Goal: Task Accomplishment & Management: Manage account settings

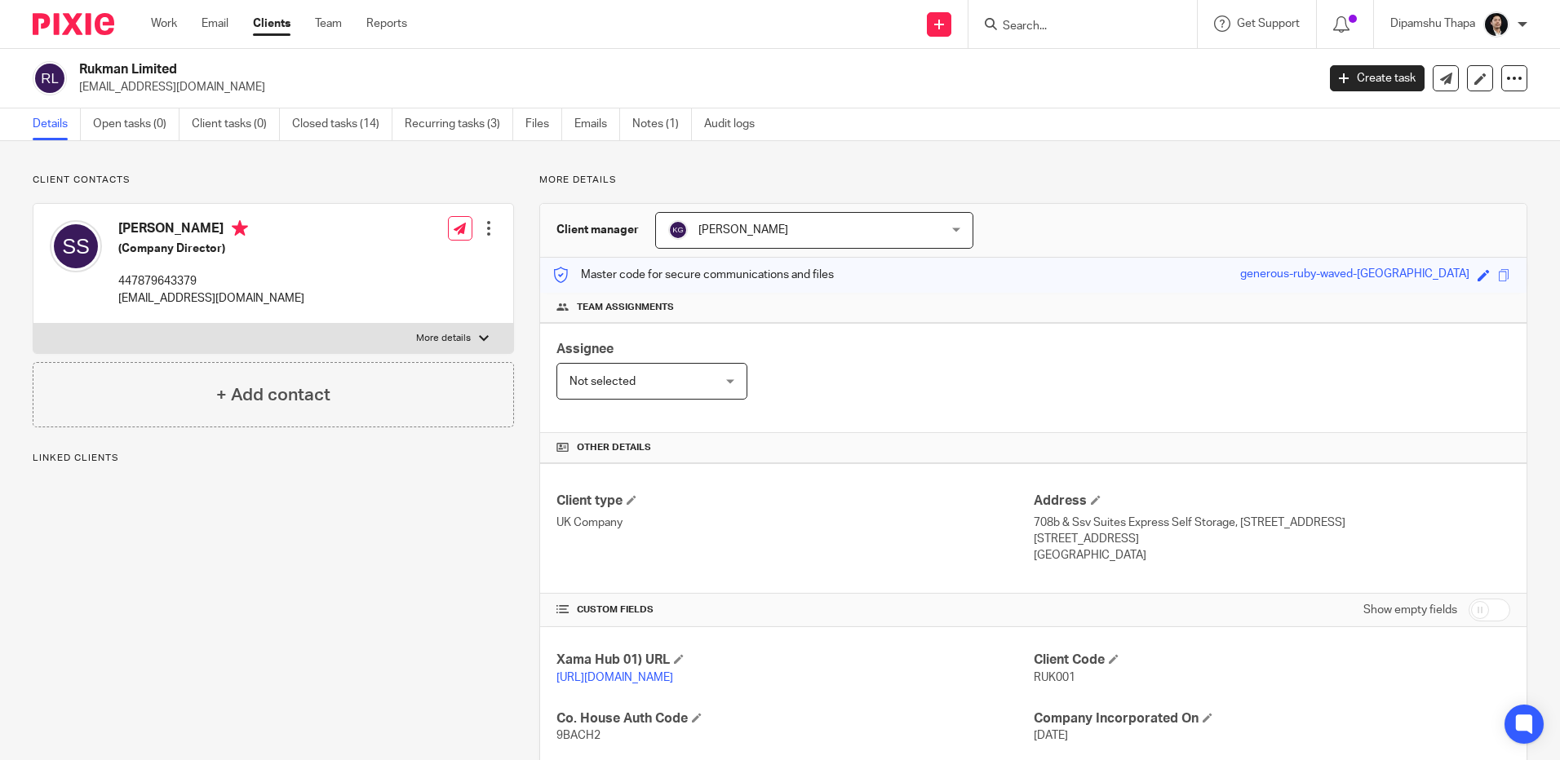
click at [76, 31] on img at bounding box center [74, 24] width 82 height 22
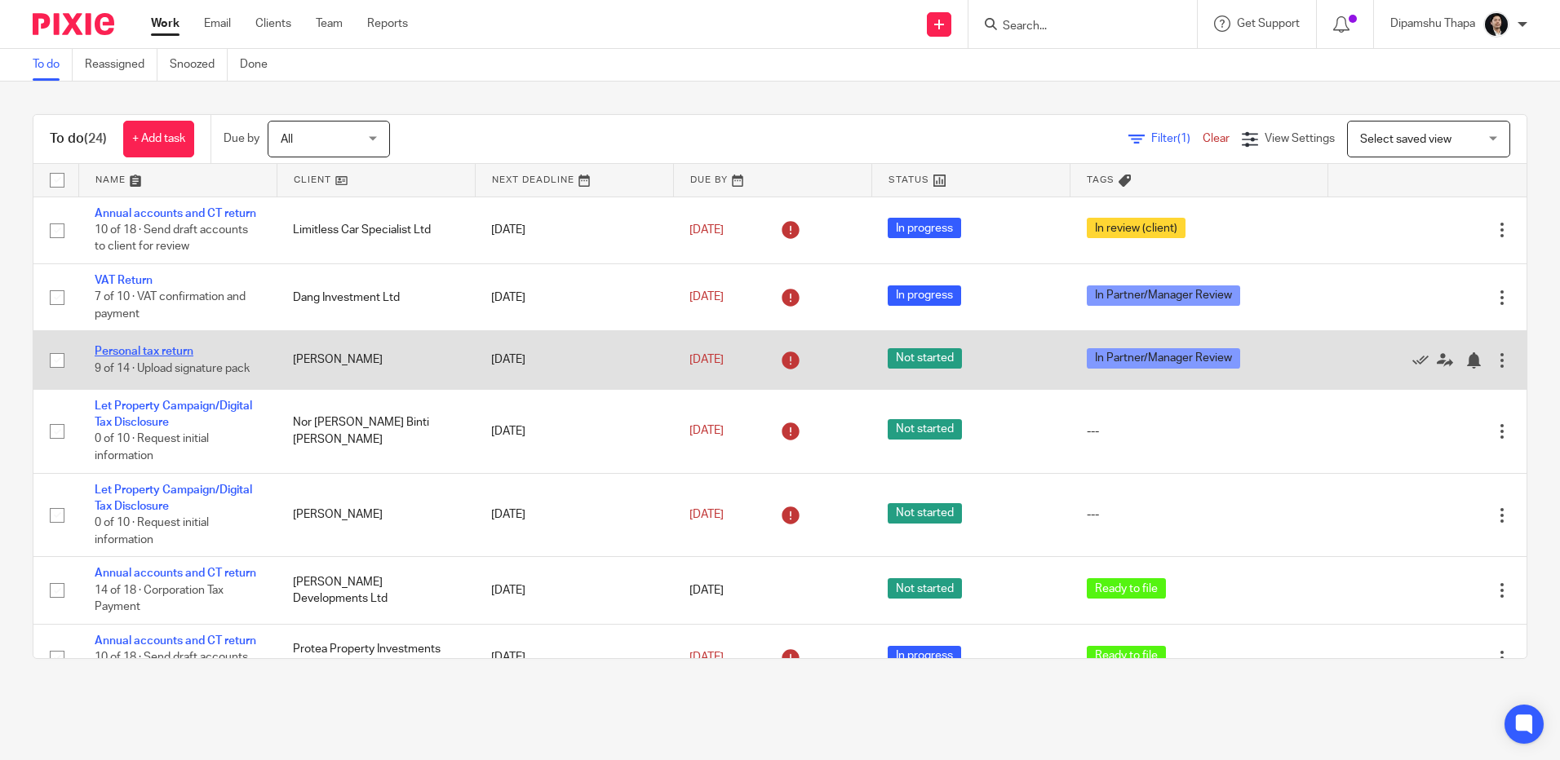
click at [165, 357] on link "Personal tax return" at bounding box center [144, 351] width 99 height 11
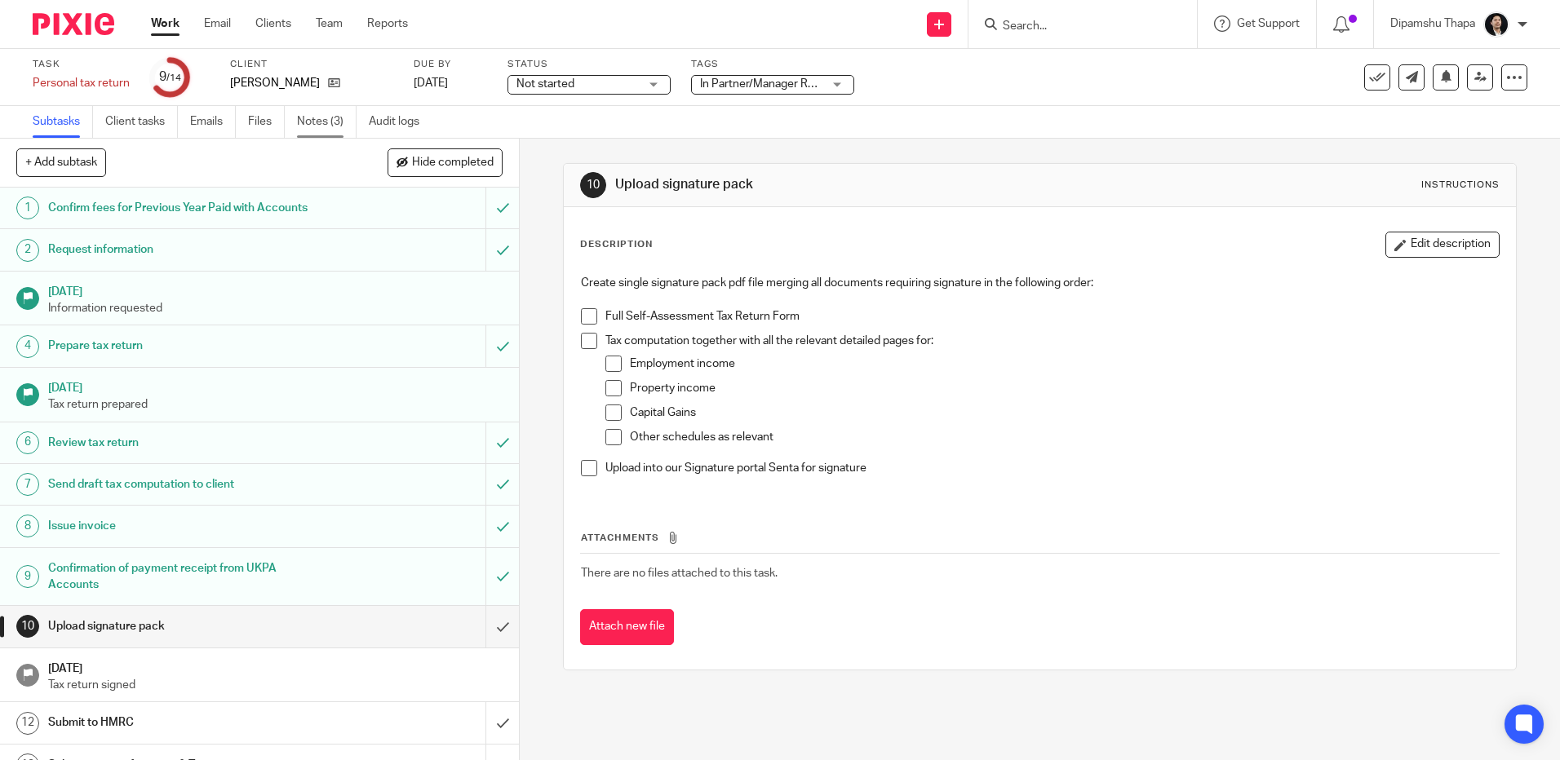
click at [312, 111] on link "Notes (3)" at bounding box center [327, 122] width 60 height 32
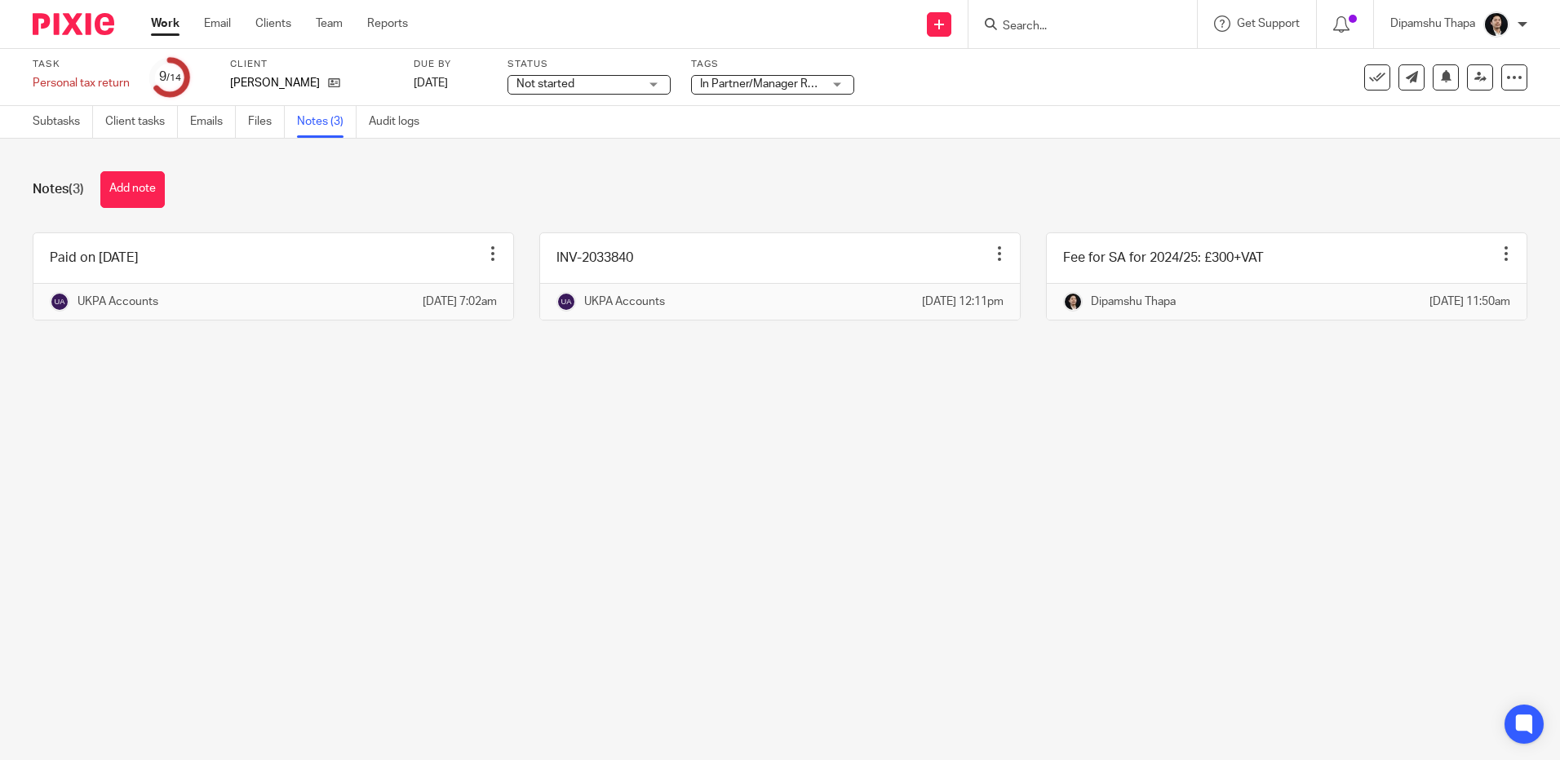
click at [649, 282] on link at bounding box center [780, 276] width 480 height 86
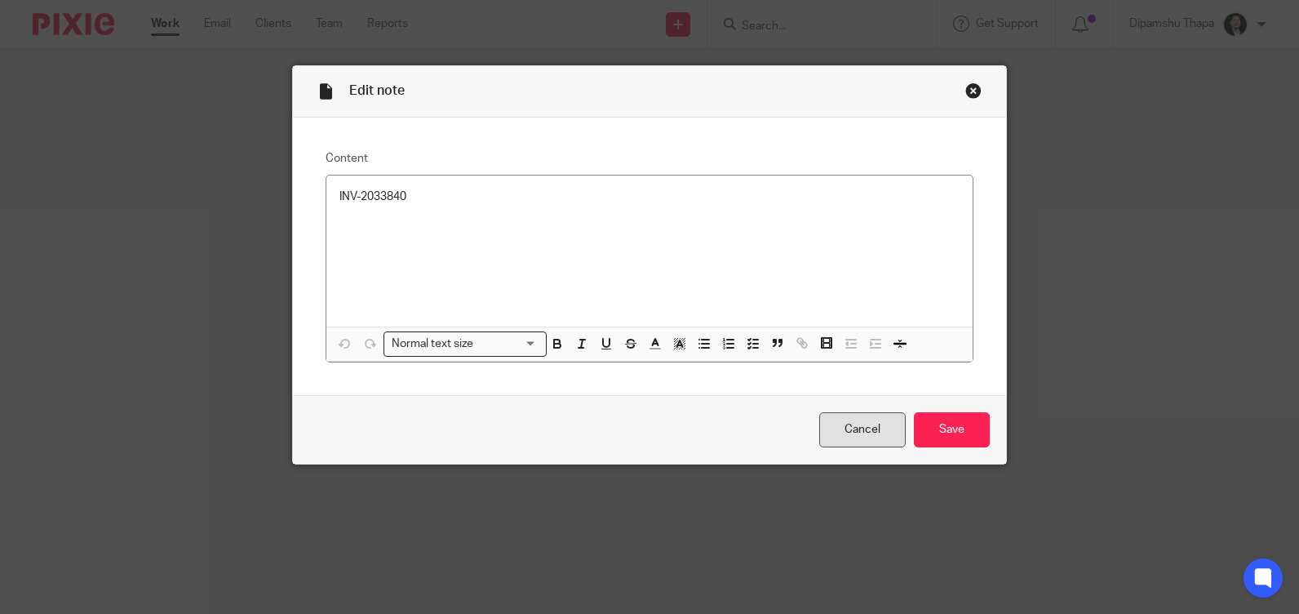
click at [870, 440] on link "Cancel" at bounding box center [862, 429] width 86 height 35
click at [876, 427] on link "Cancel" at bounding box center [862, 429] width 86 height 35
click at [840, 437] on link "Cancel" at bounding box center [862, 429] width 86 height 35
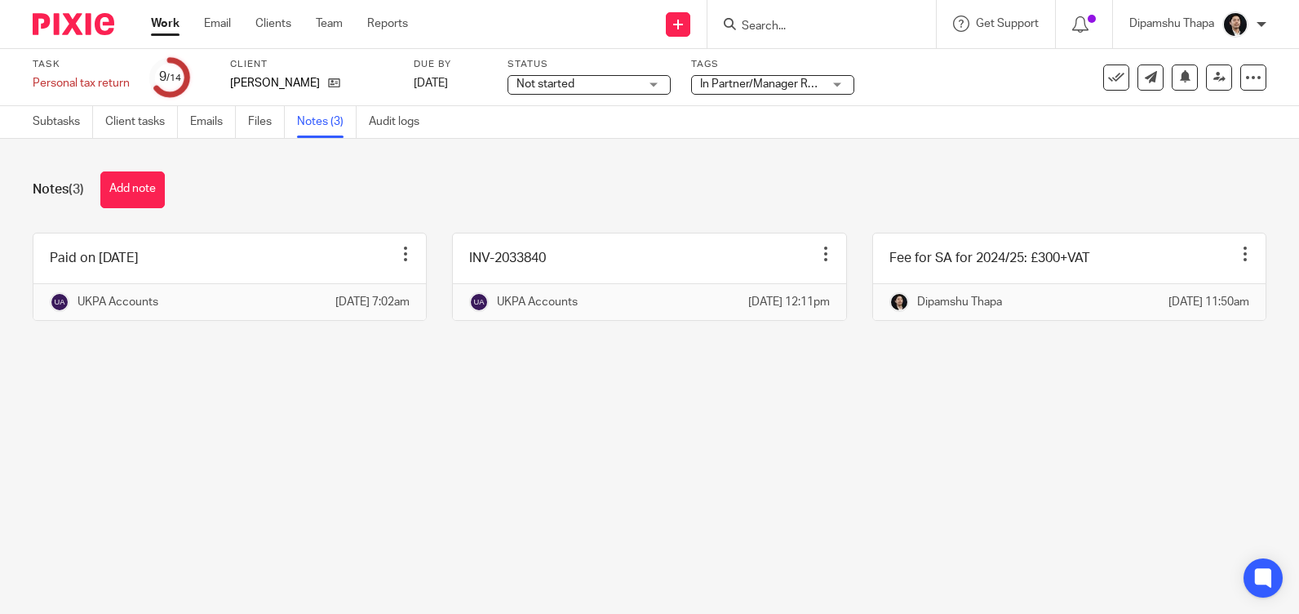
click at [85, 8] on div at bounding box center [67, 24] width 135 height 48
click at [82, 17] on img at bounding box center [74, 24] width 82 height 22
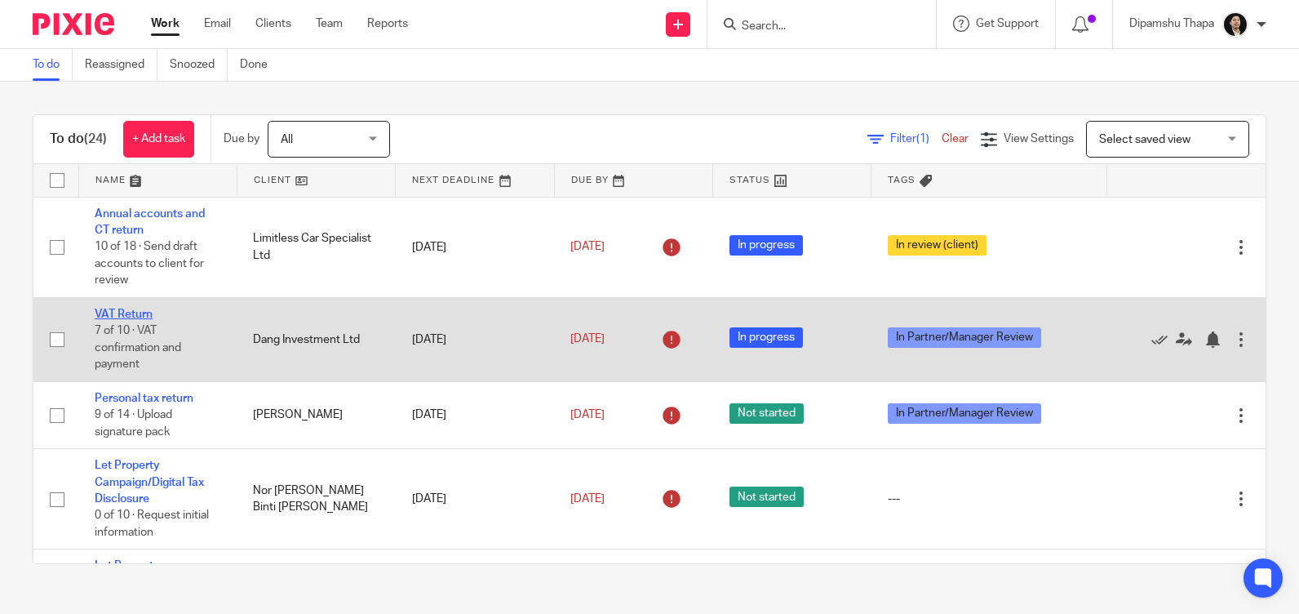
click at [128, 314] on link "VAT Return" at bounding box center [124, 313] width 58 height 11
click at [124, 313] on link "VAT Return" at bounding box center [124, 313] width 58 height 11
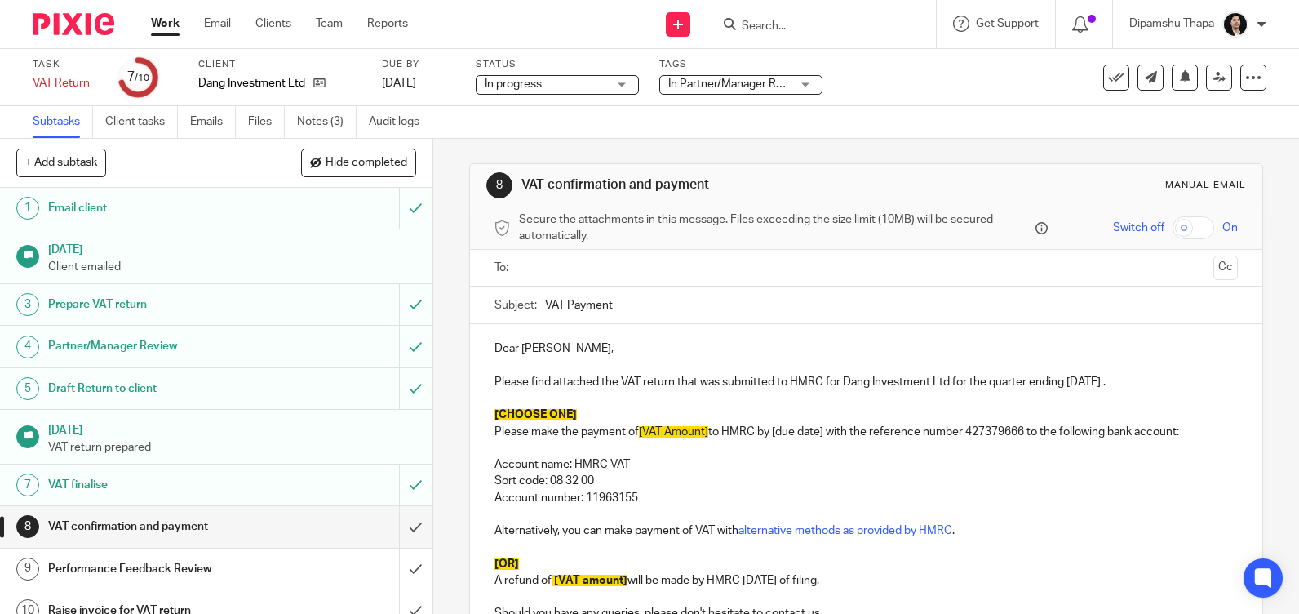
scroll to position [18, 0]
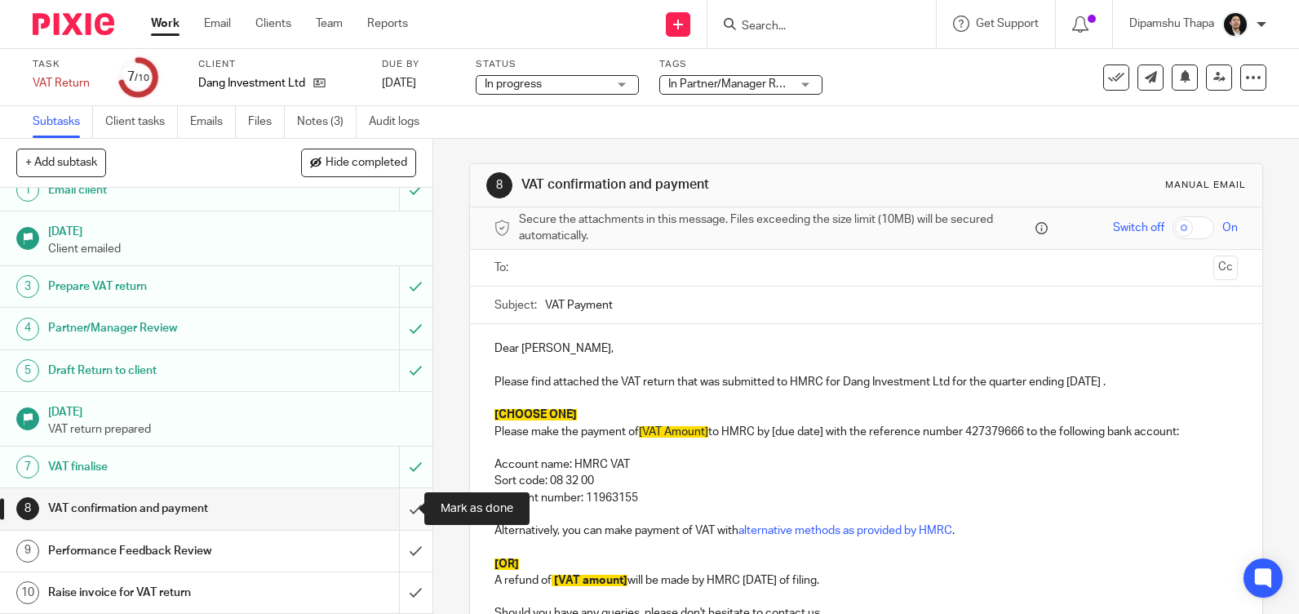
click at [395, 507] on input "submit" at bounding box center [216, 508] width 432 height 41
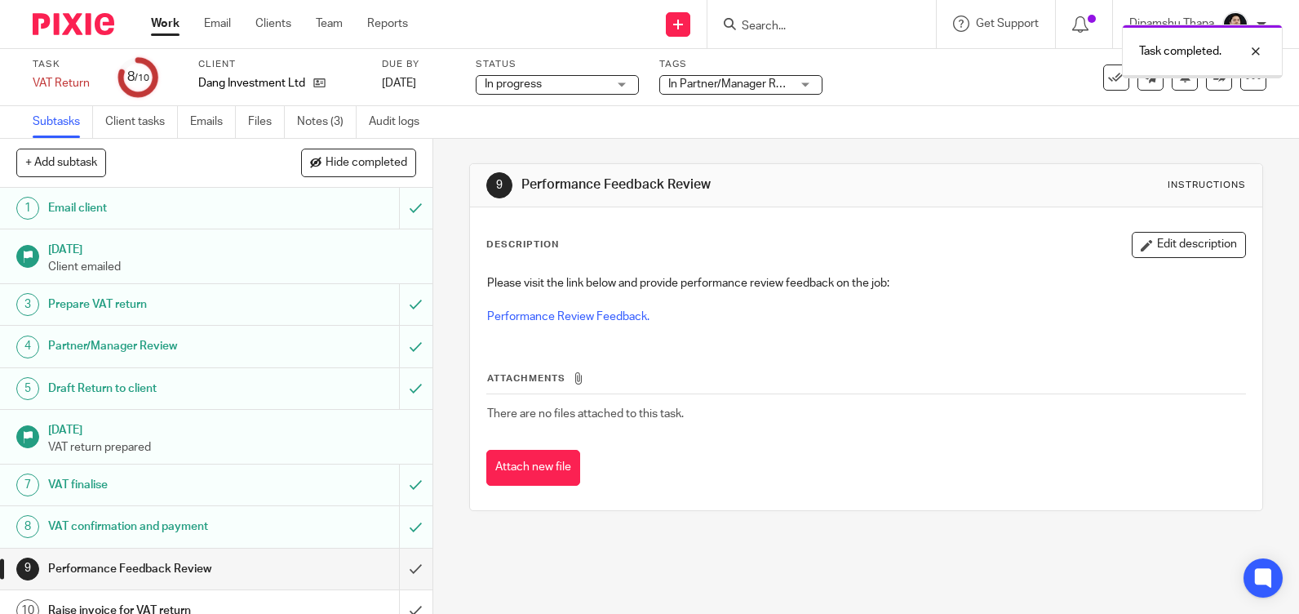
scroll to position [18, 0]
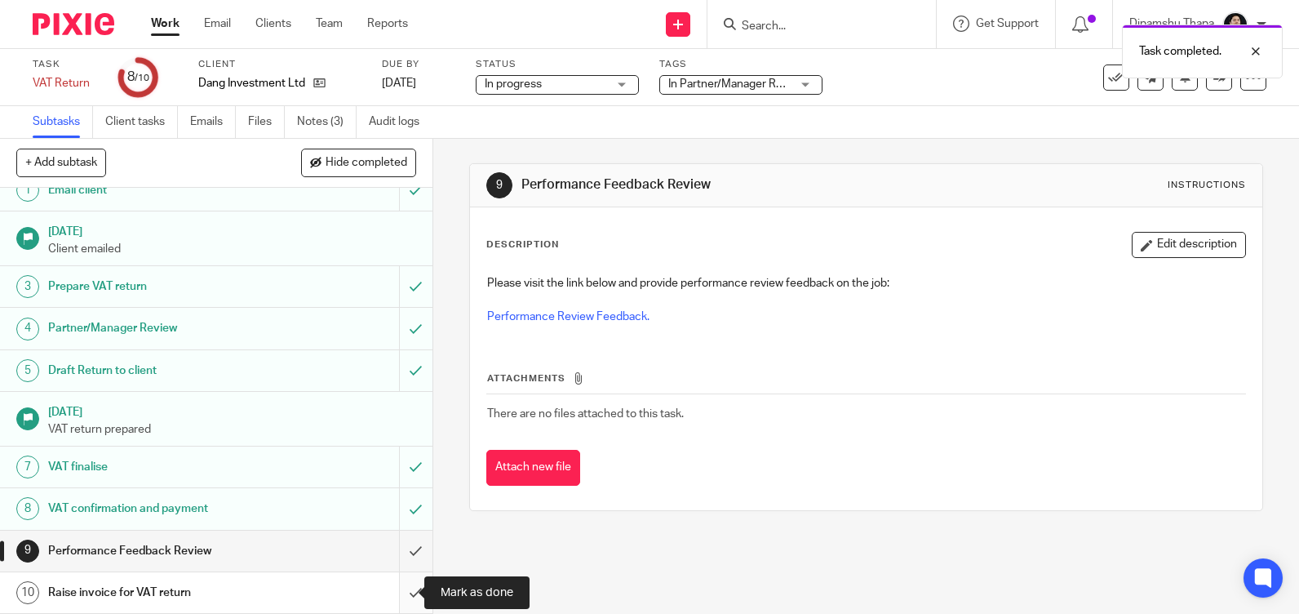
click at [400, 594] on input "submit" at bounding box center [216, 592] width 432 height 41
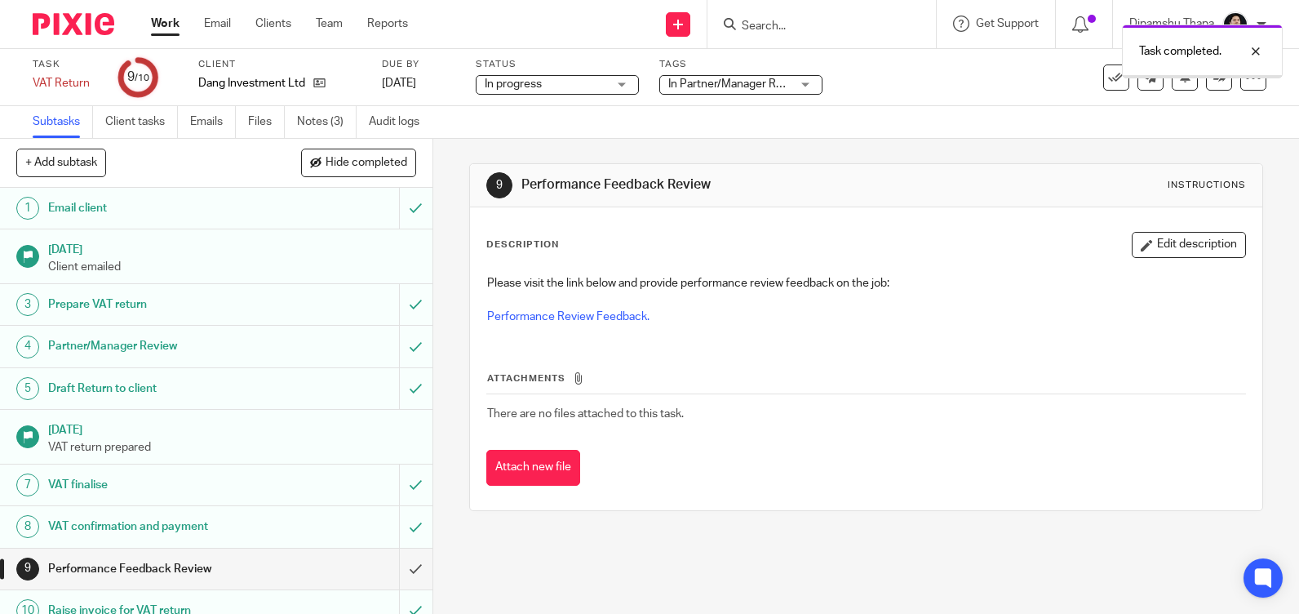
scroll to position [18, 0]
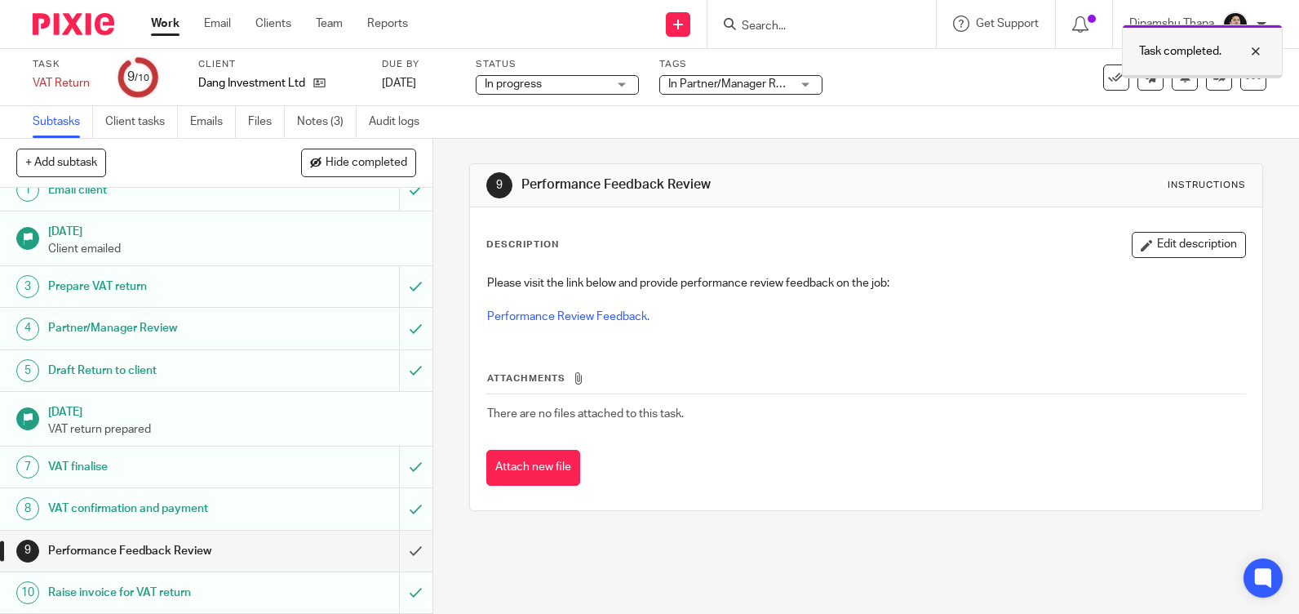
click at [1206, 78] on div "Task completed." at bounding box center [1202, 51] width 161 height 54
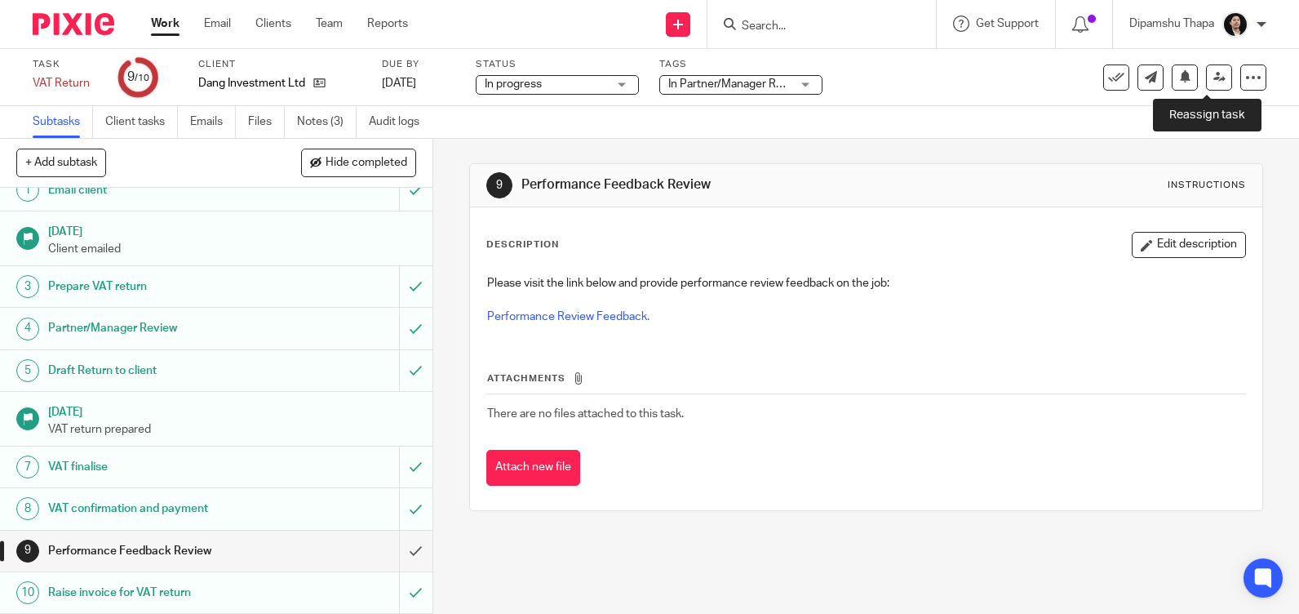
click at [1213, 78] on icon at bounding box center [1219, 77] width 12 height 12
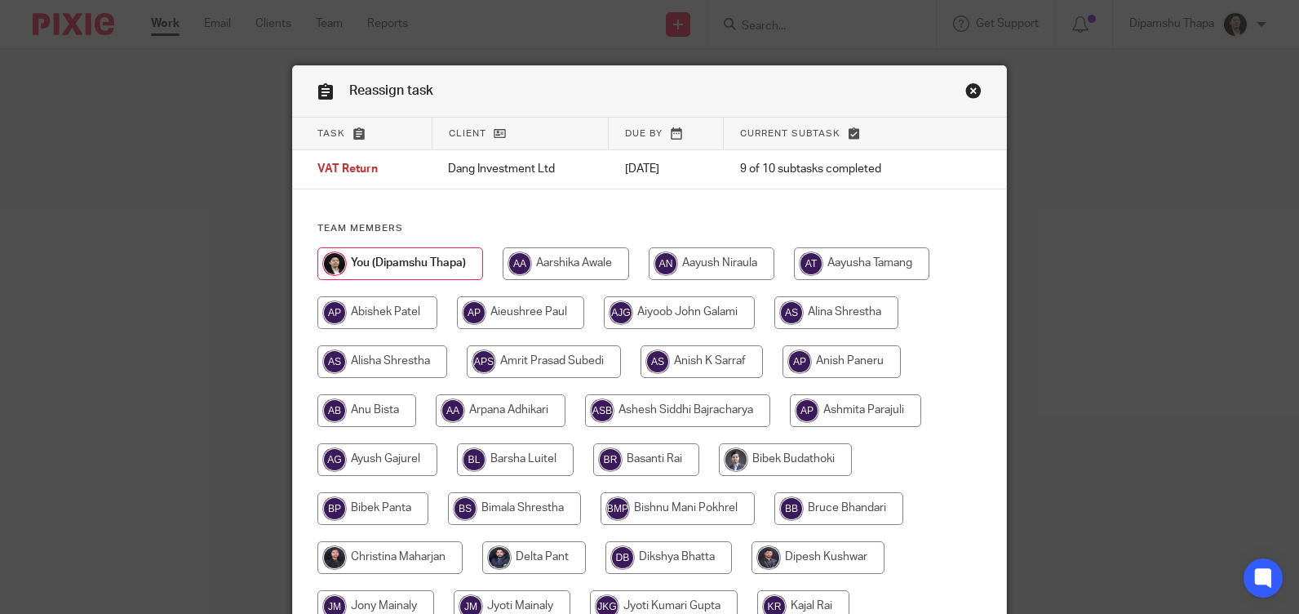
scroll to position [82, 0]
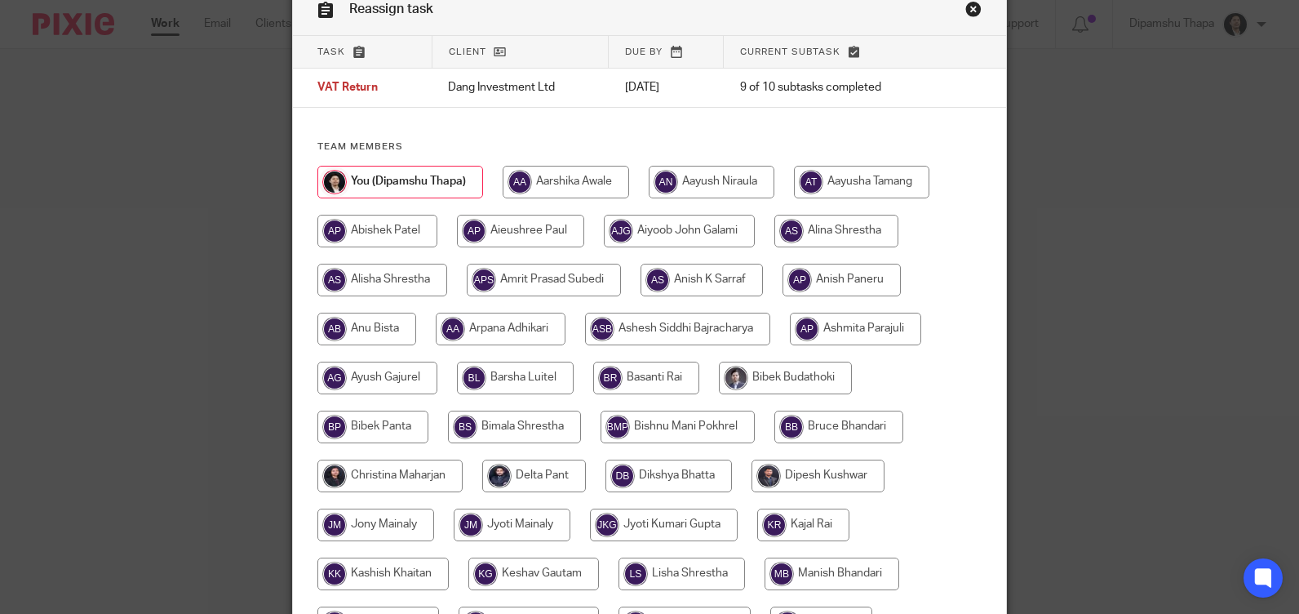
click at [387, 269] on input "radio" at bounding box center [382, 280] width 130 height 33
radio input "true"
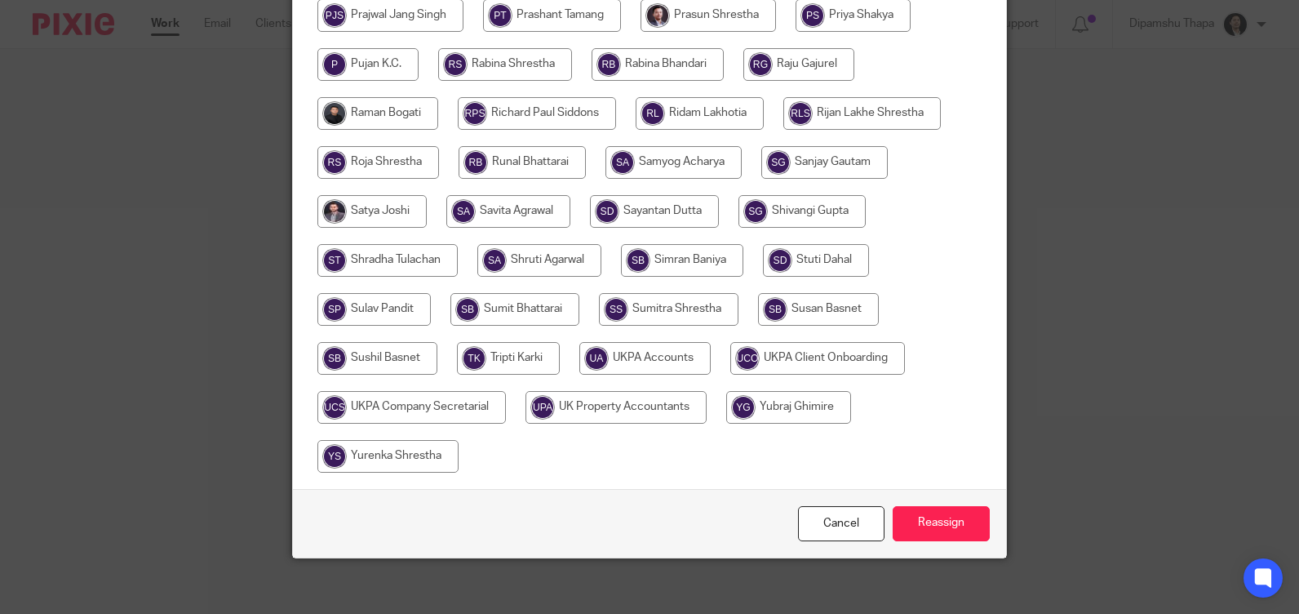
scroll to position [845, 0]
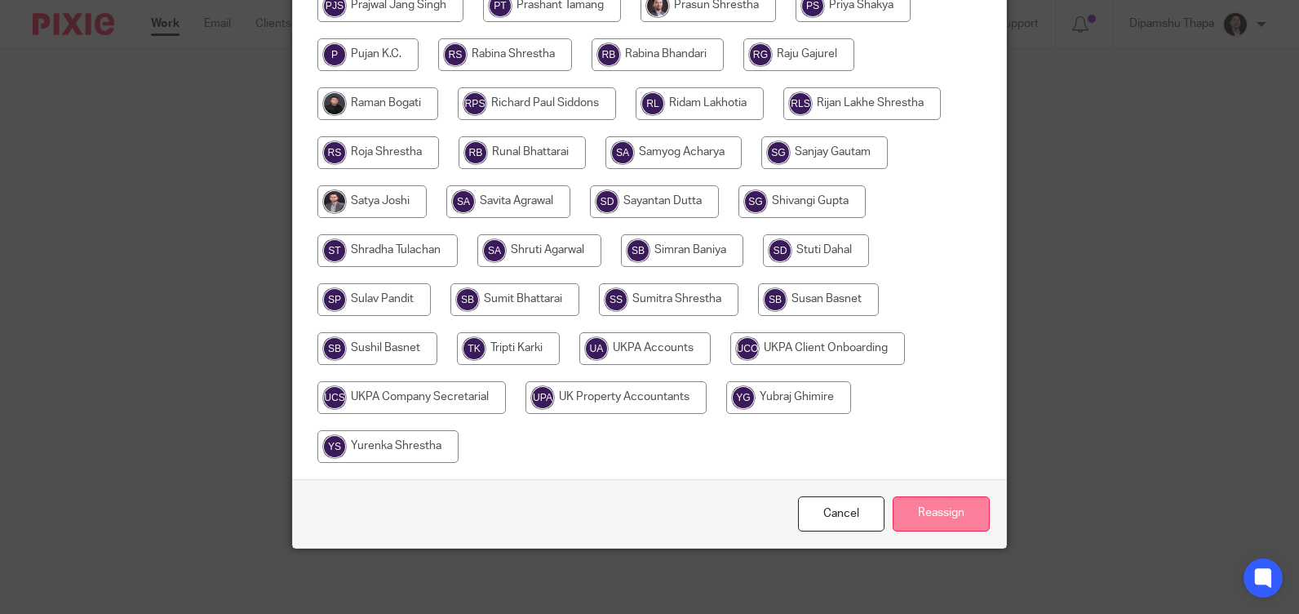
click at [933, 510] on input "Reassign" at bounding box center [941, 513] width 97 height 35
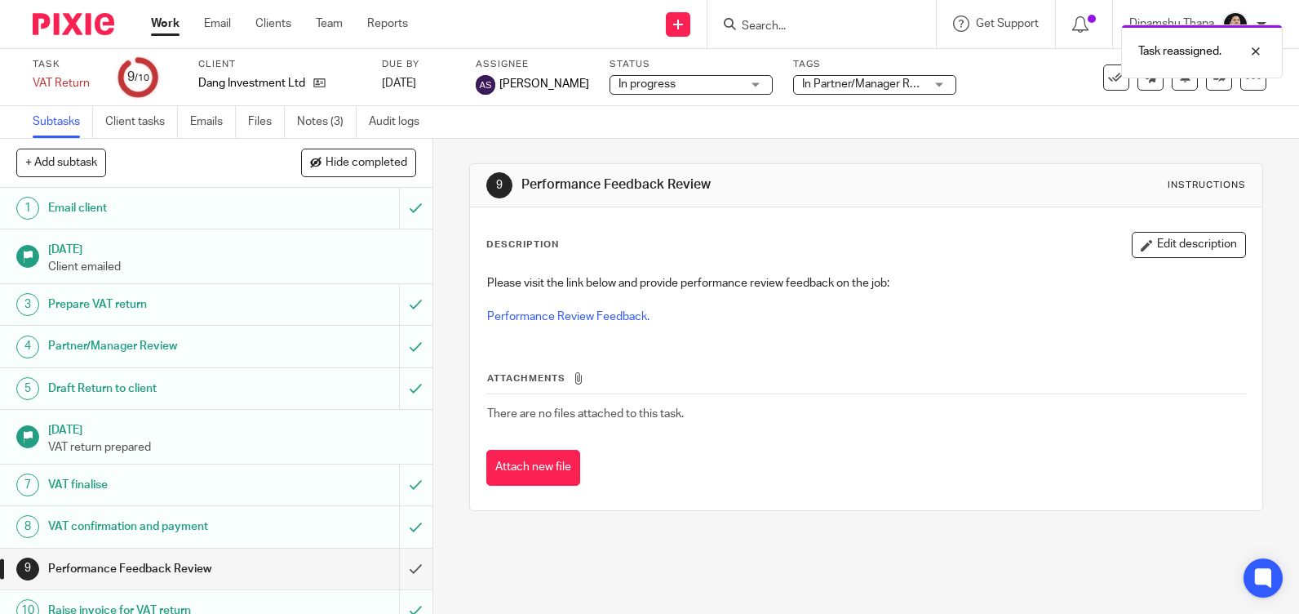
click at [73, 23] on img at bounding box center [74, 24] width 82 height 22
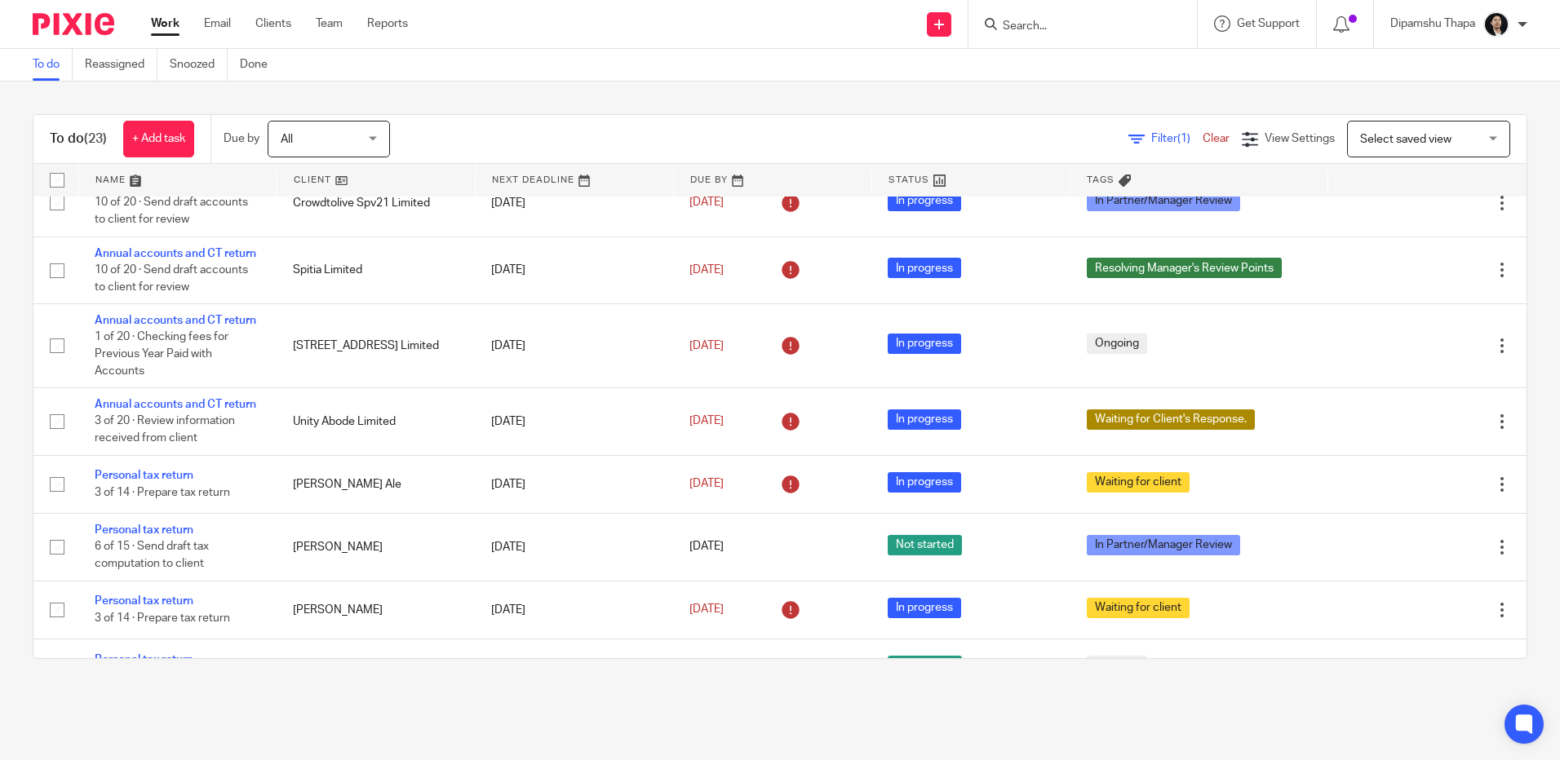
scroll to position [840, 0]
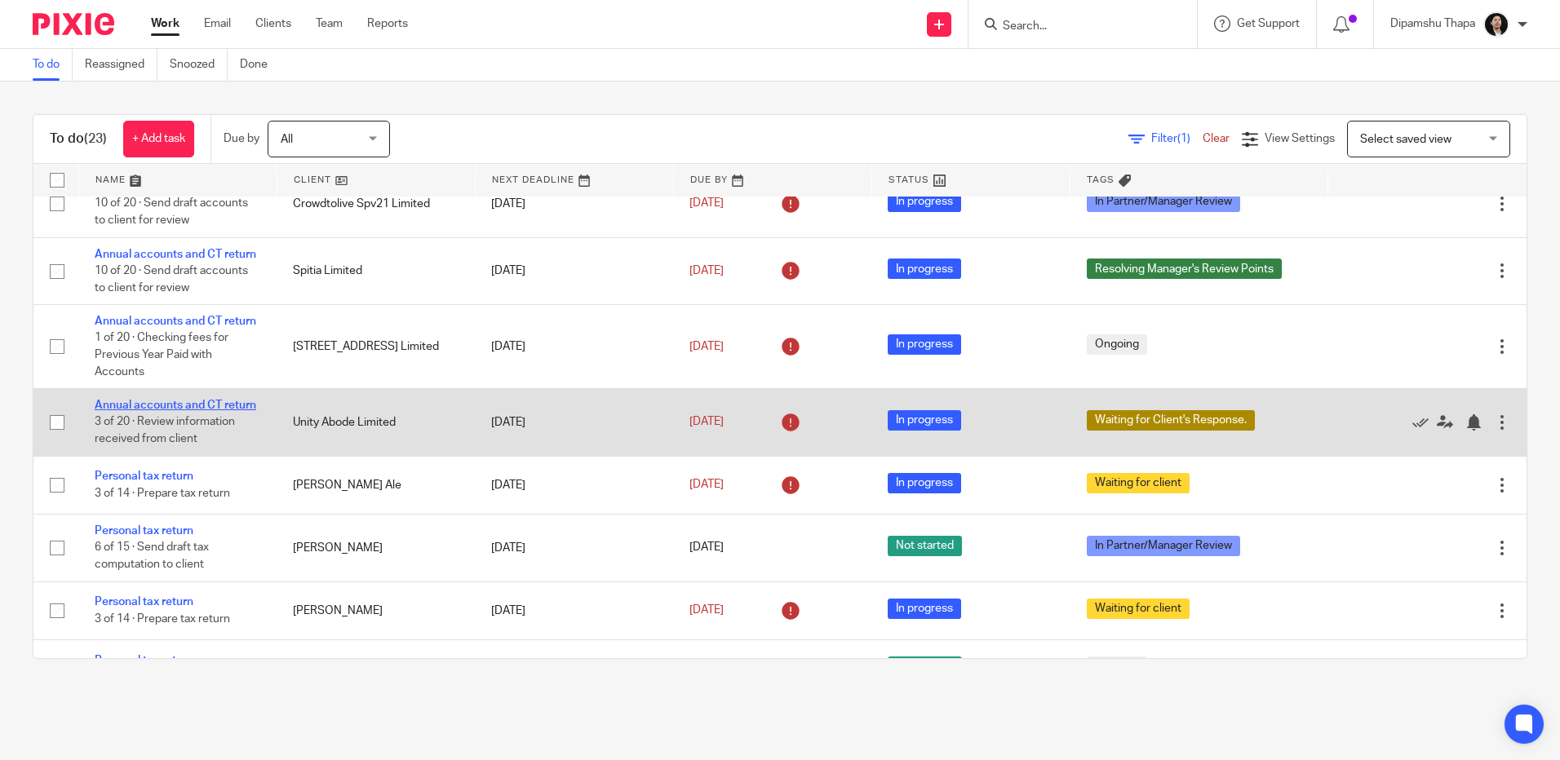
click at [137, 411] on link "Annual accounts and CT return" at bounding box center [176, 405] width 162 height 11
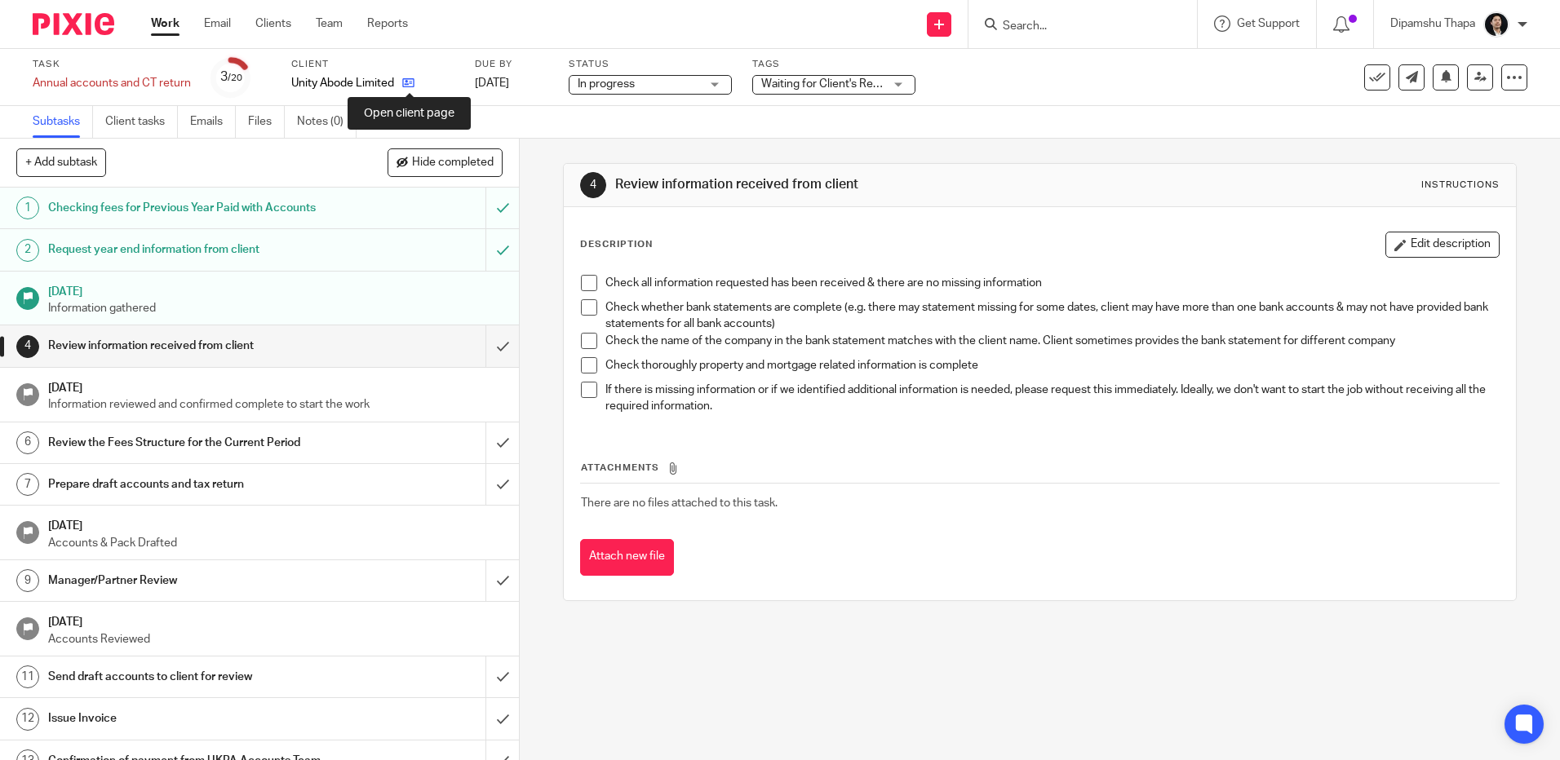
click at [411, 84] on icon at bounding box center [408, 83] width 12 height 12
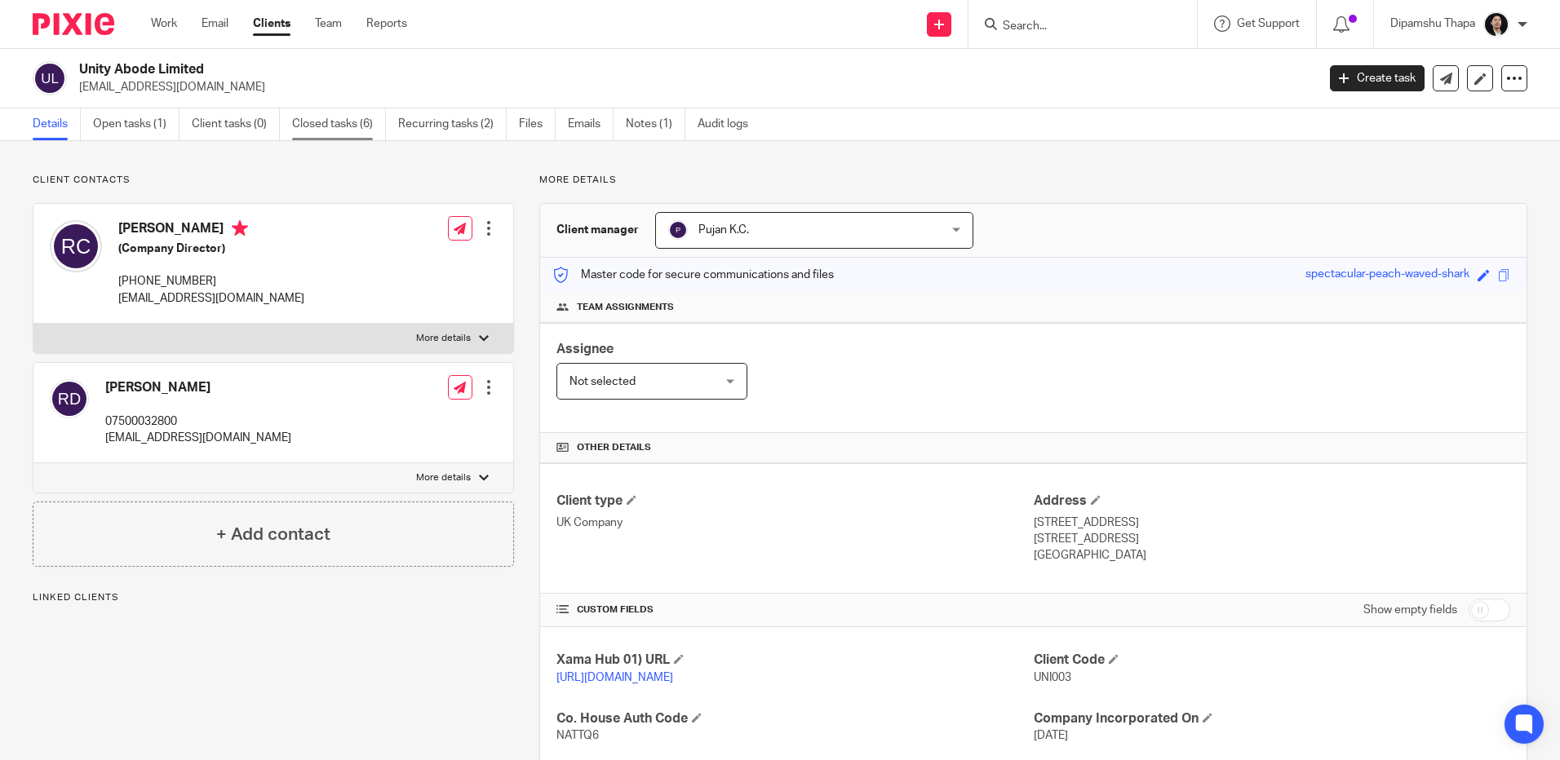
click at [348, 113] on link "Closed tasks (6)" at bounding box center [339, 125] width 94 height 32
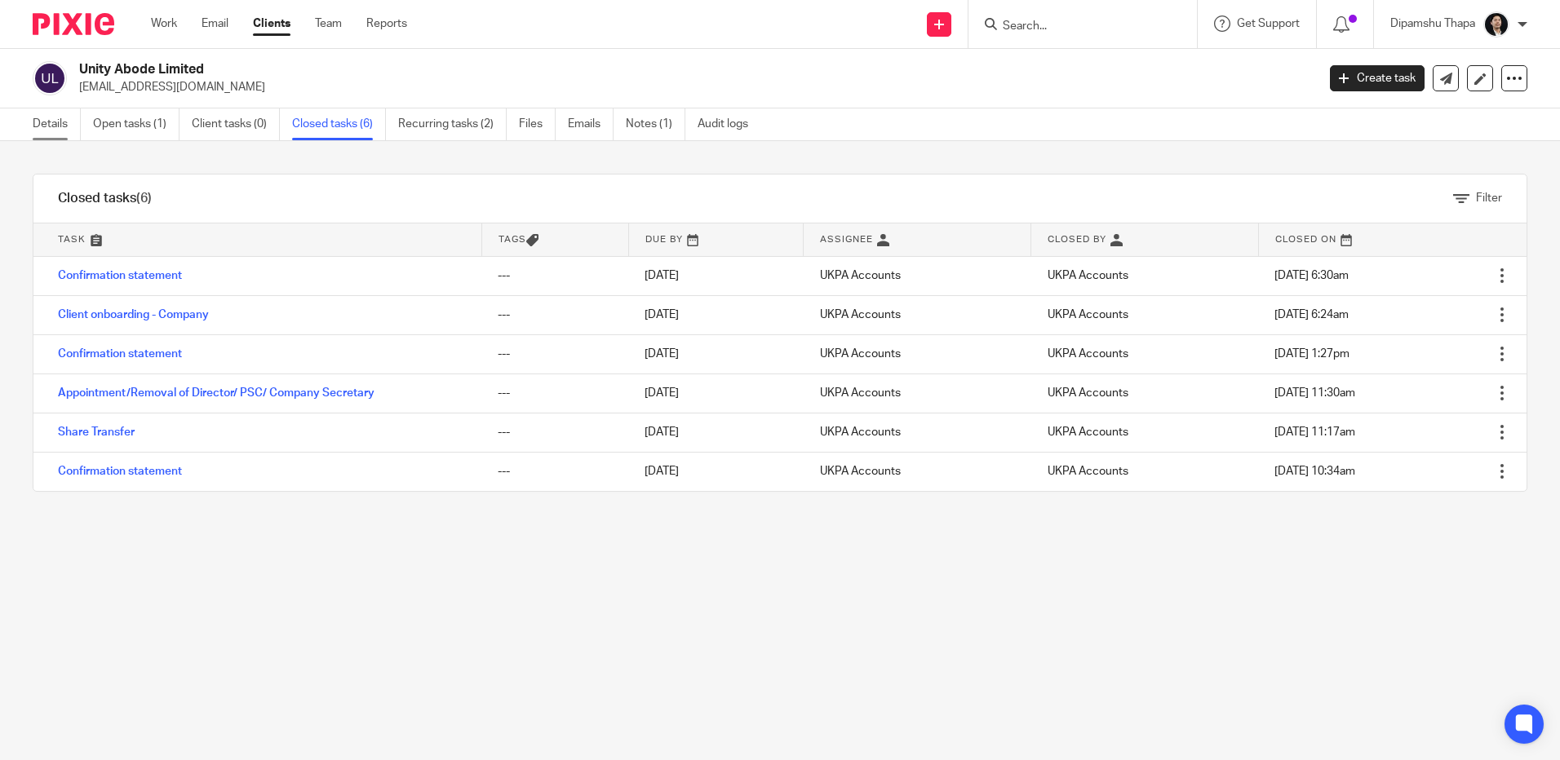
click at [55, 124] on link "Details" at bounding box center [57, 125] width 48 height 32
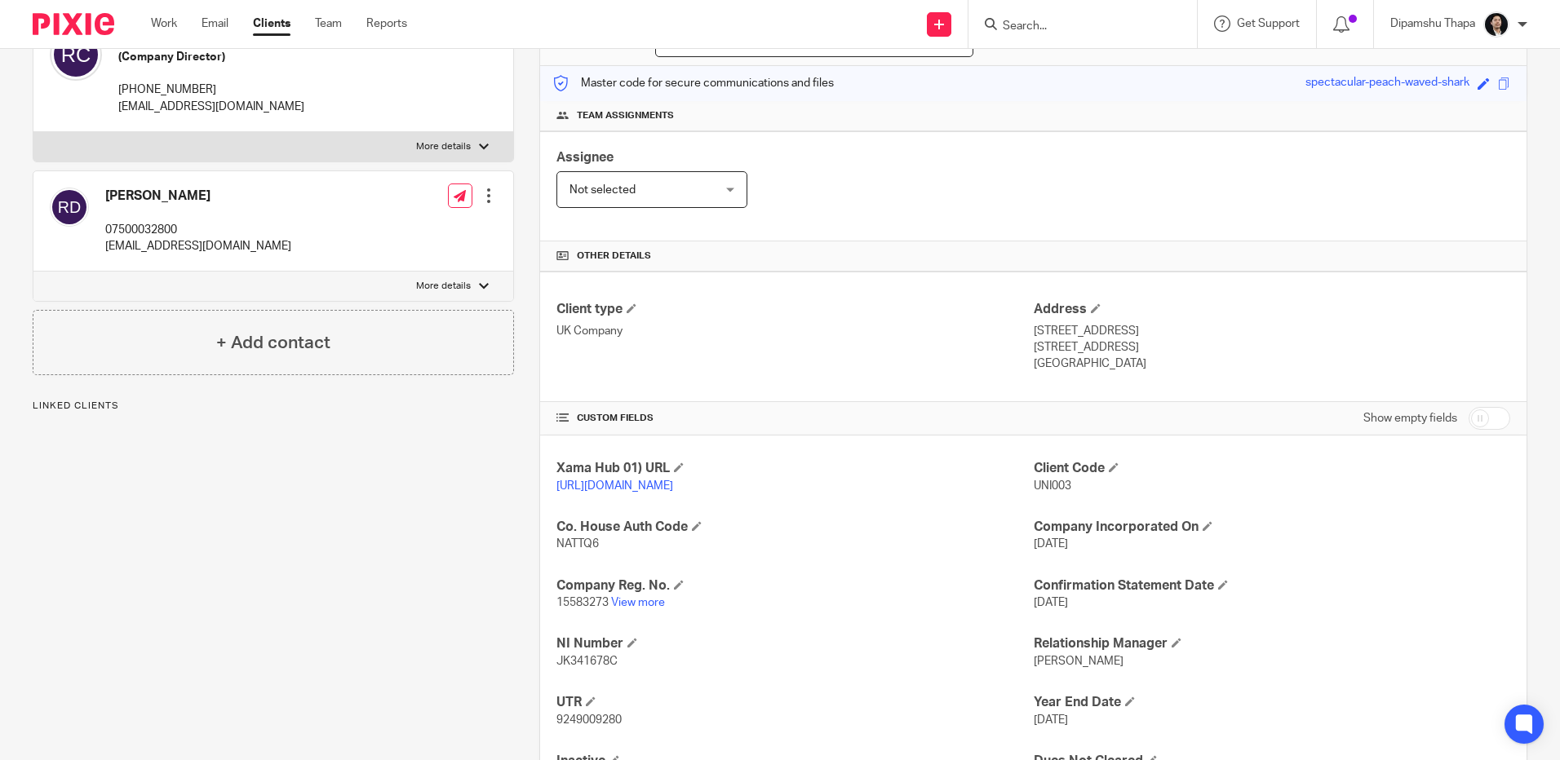
scroll to position [293, 0]
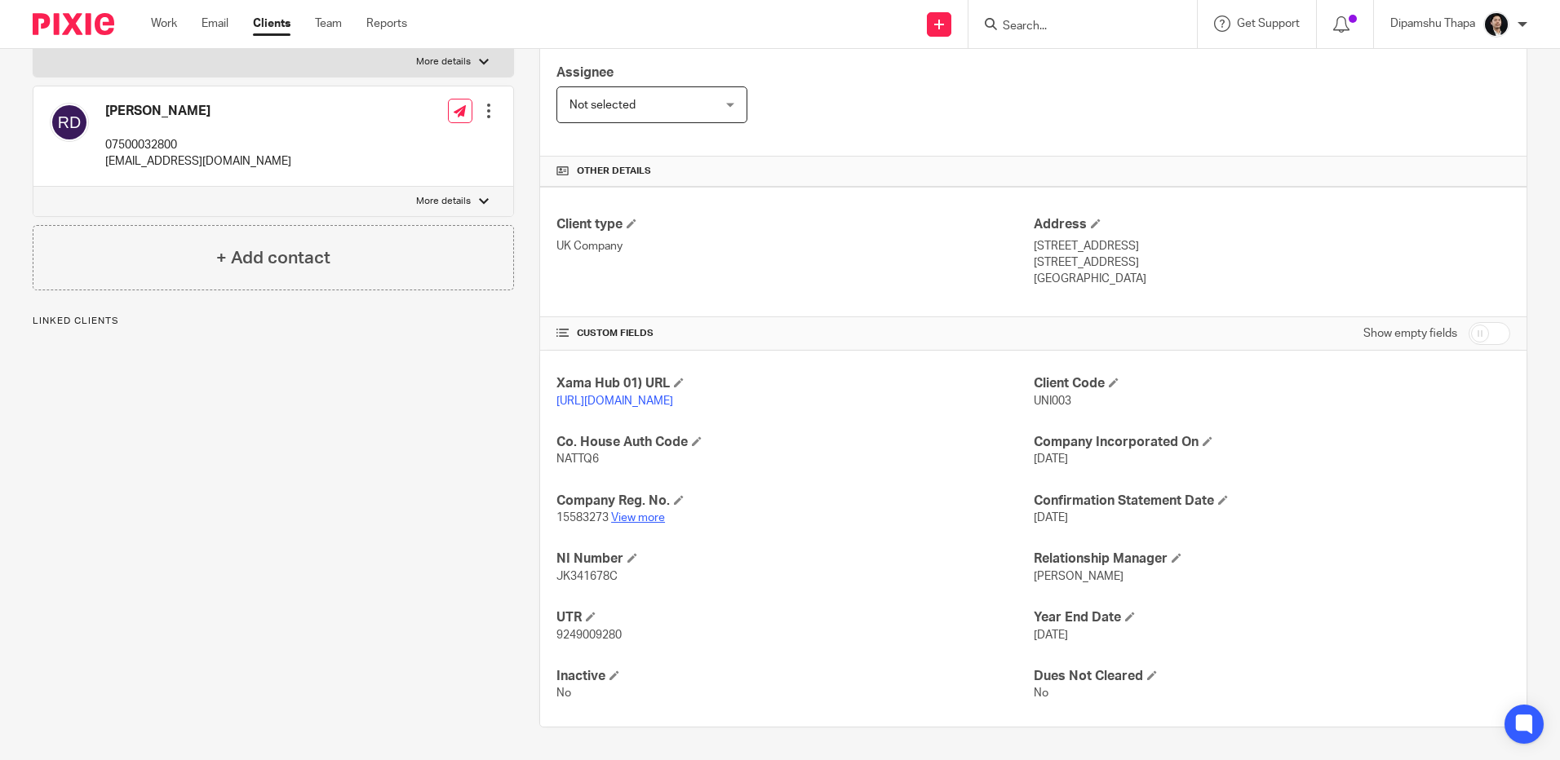
click at [639, 517] on link "View more" at bounding box center [638, 517] width 54 height 11
